Goal: Task Accomplishment & Management: Manage account settings

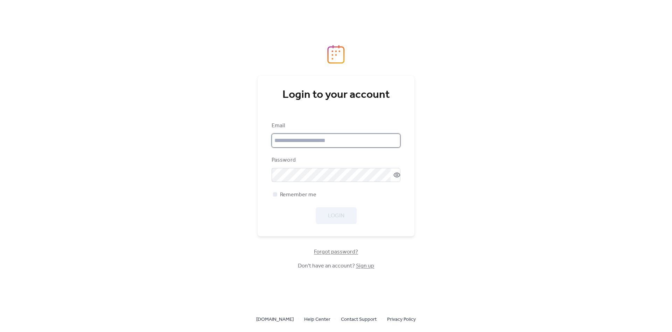
click at [292, 145] on input "email" at bounding box center [336, 140] width 129 height 14
type input "**********"
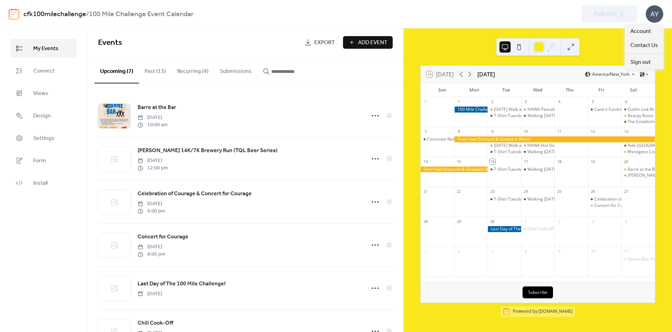
click at [647, 12] on div "AY" at bounding box center [655, 14] width 18 height 18
click at [647, 25] on link "Account" at bounding box center [644, 31] width 39 height 14
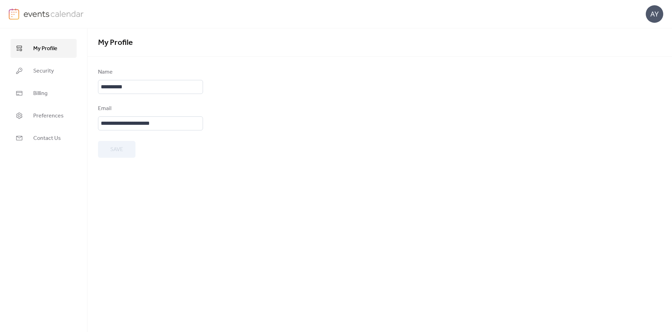
click at [25, 103] on ul "My Profile Security Billing Preferences Contact Us" at bounding box center [44, 93] width 66 height 109
click at [29, 90] on link "Billing" at bounding box center [44, 93] width 66 height 19
